Goal: Transaction & Acquisition: Purchase product/service

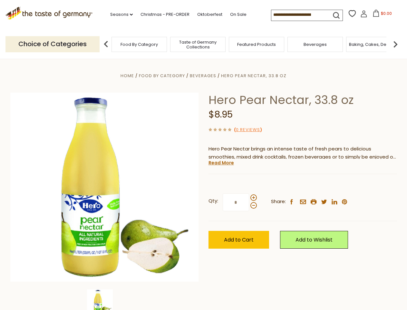
click at [204, 155] on div "Home Food By Category [GEOGRAPHIC_DATA] Hero Pear Nectar, 33.8 oz Hero Pear Nec…" at bounding box center [203, 196] width 397 height 248
click at [119, 15] on link "Seasons dropdown_arrow" at bounding box center [121, 14] width 23 height 7
click at [381, 15] on span "$0.00" at bounding box center [386, 13] width 11 height 5
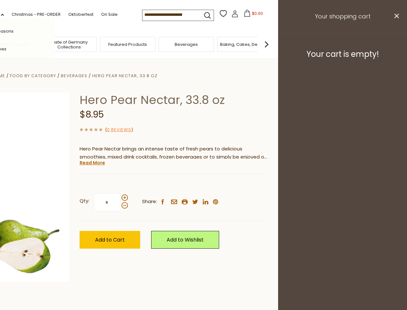
click at [55, 44] on div "All Seasons Recipes Game Day [DATE] [DATE] [DATE][PERSON_NAME] [DATE] Springfes…" at bounding box center [17, 155] width 73 height 274
click at [273, 44] on img at bounding box center [266, 44] width 13 height 13
click at [204, 184] on div "Qty: * Share: facebook email printer twitter linkedin pinterest" at bounding box center [174, 202] width 189 height 37
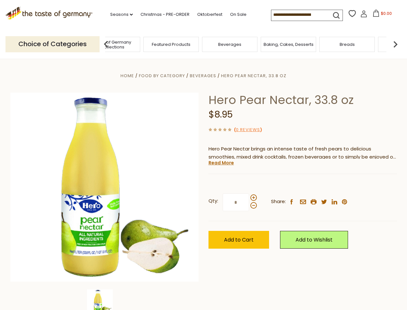
click at [105, 299] on img at bounding box center [100, 302] width 26 height 26
click at [221, 163] on link "Read More" at bounding box center [221, 162] width 25 height 6
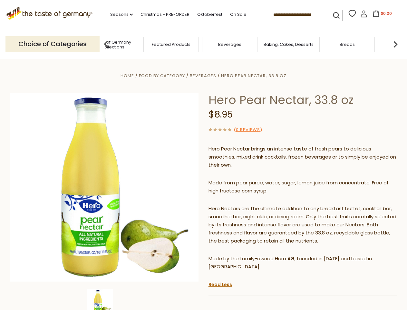
click at [254, 205] on p "Hero Nectars are the ultimate addition to any breakfast buffet, cocktail bar, s…" at bounding box center [303, 225] width 189 height 40
